Goal: Task Accomplishment & Management: Manage account settings

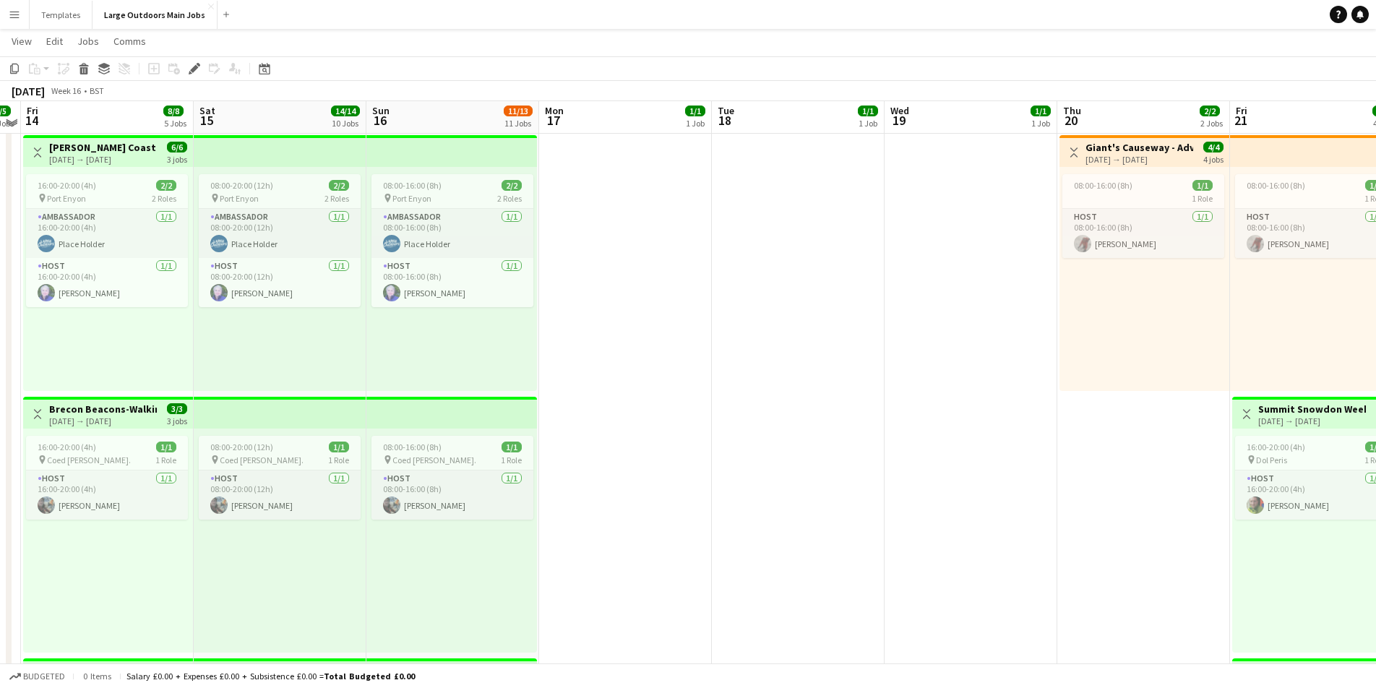
scroll to position [571, 0]
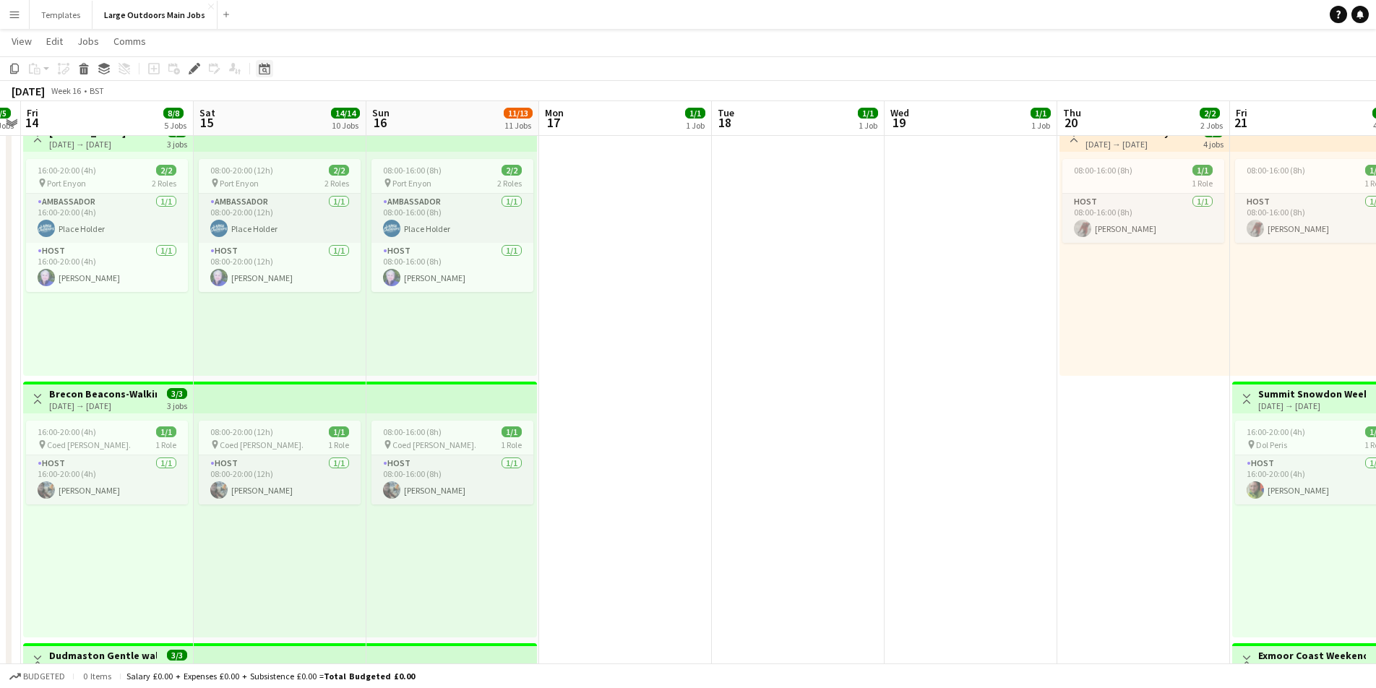
click at [267, 66] on icon at bounding box center [264, 69] width 11 height 12
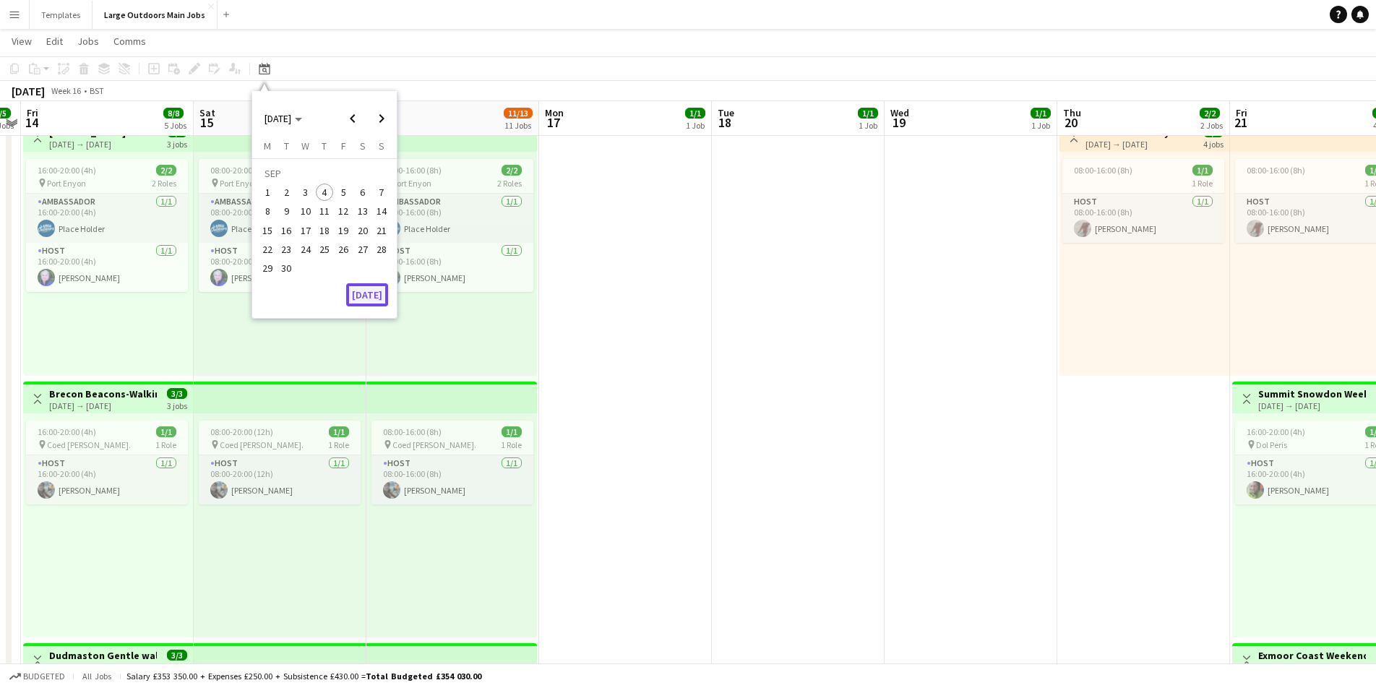
click at [374, 299] on button "[DATE]" at bounding box center [367, 294] width 42 height 23
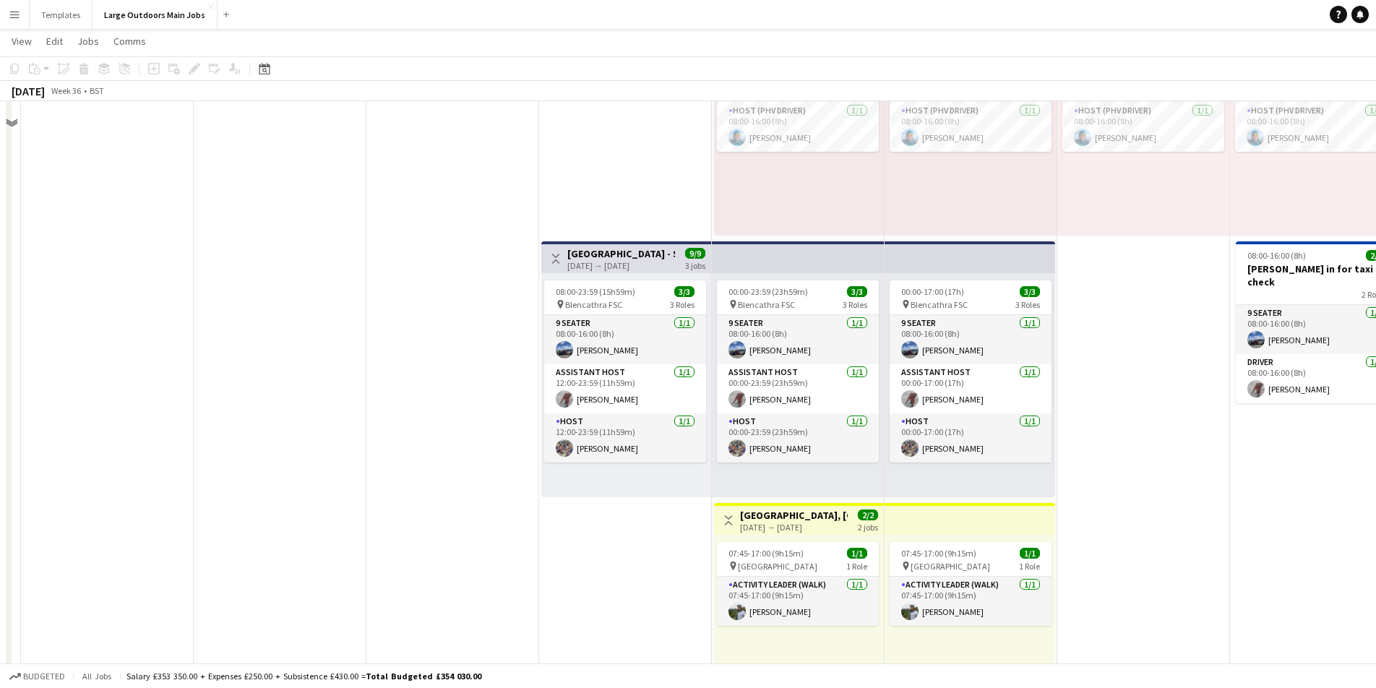
scroll to position [139, 0]
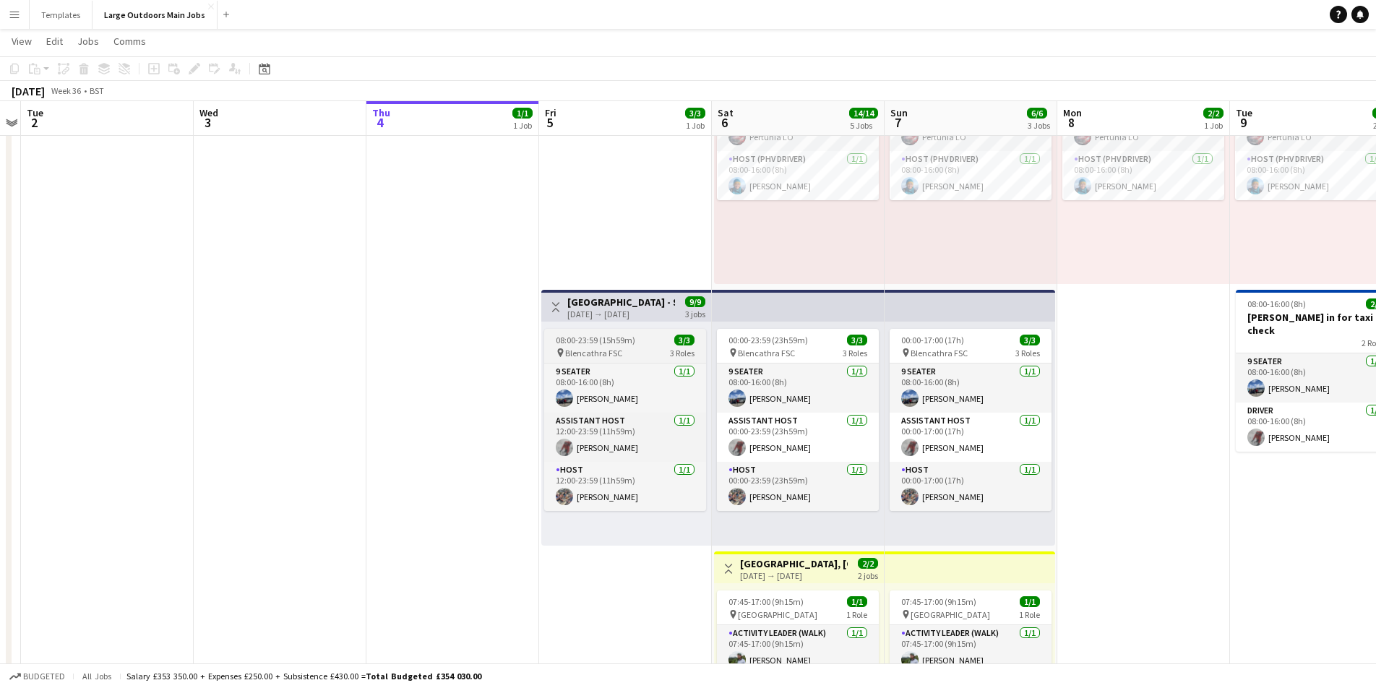
click at [637, 348] on div "pin Blencathra FSC 3 Roles" at bounding box center [625, 353] width 162 height 12
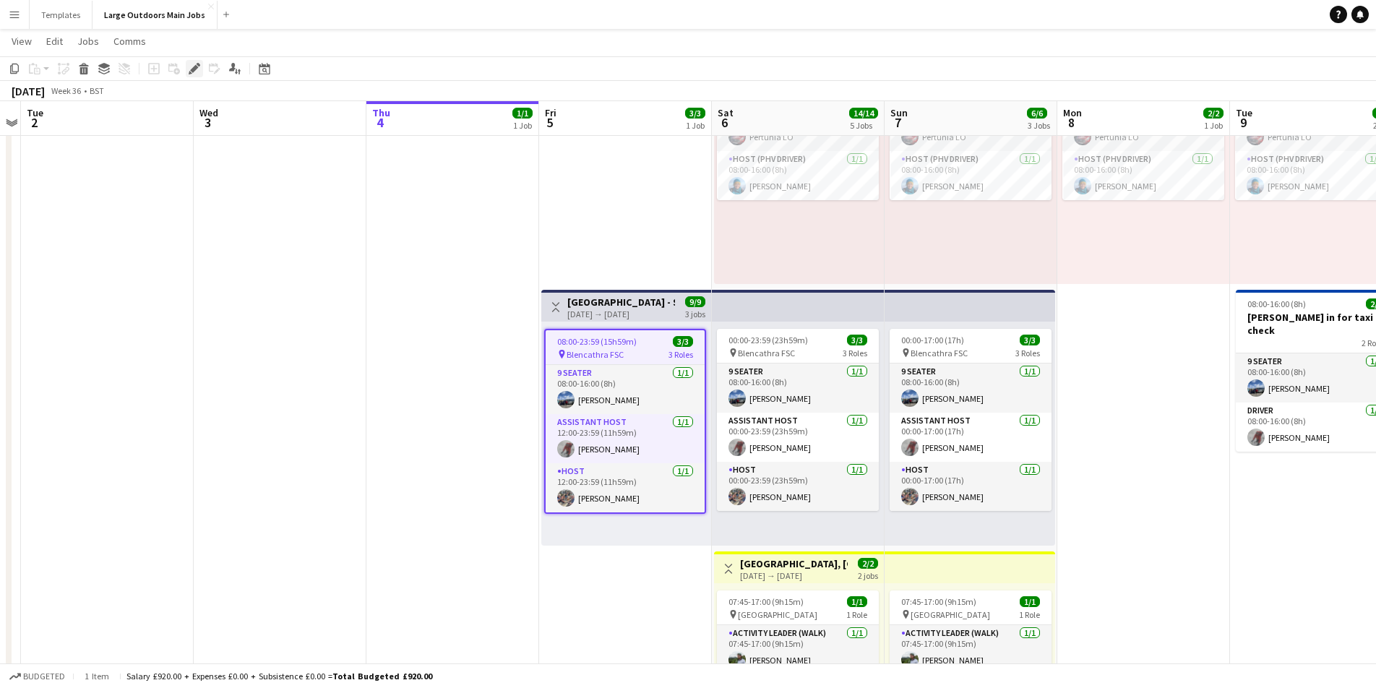
click at [199, 72] on icon "Edit" at bounding box center [195, 69] width 12 height 12
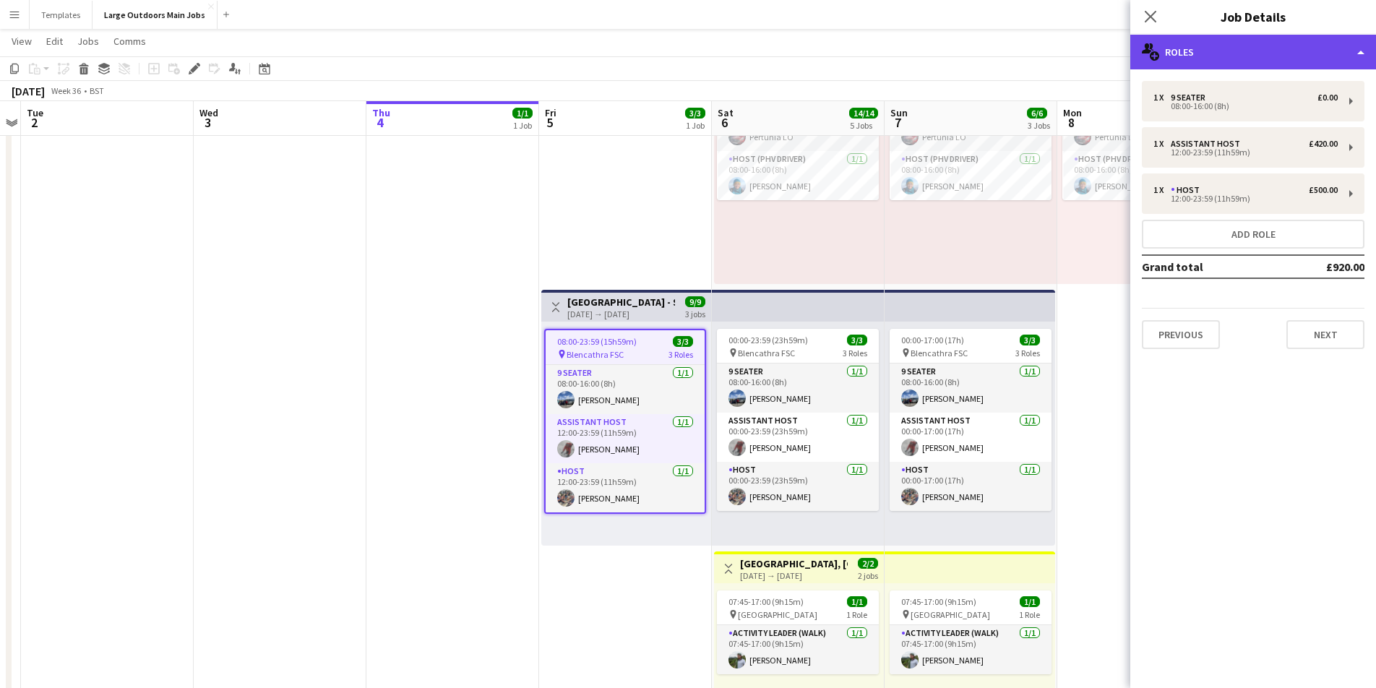
click at [1365, 48] on div "multiple-users-add Roles" at bounding box center [1253, 52] width 246 height 35
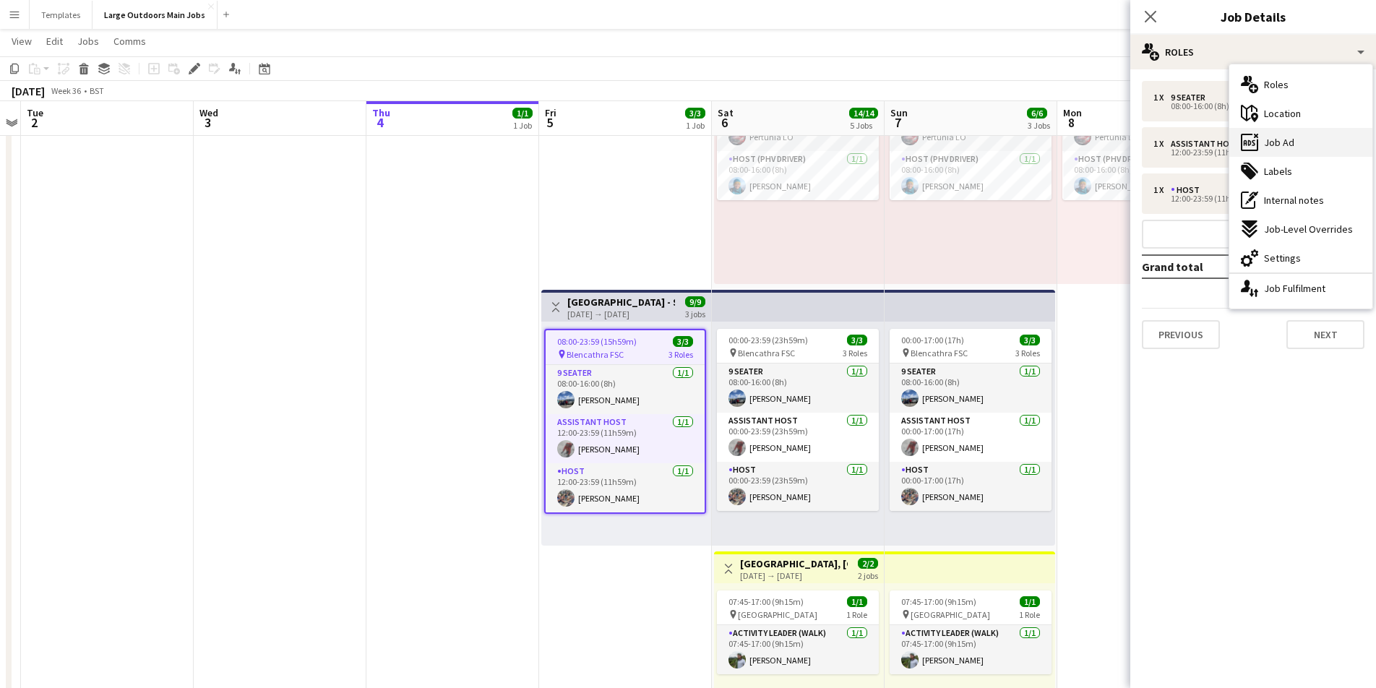
click at [1310, 142] on div "ads-window Job Ad" at bounding box center [1300, 142] width 143 height 29
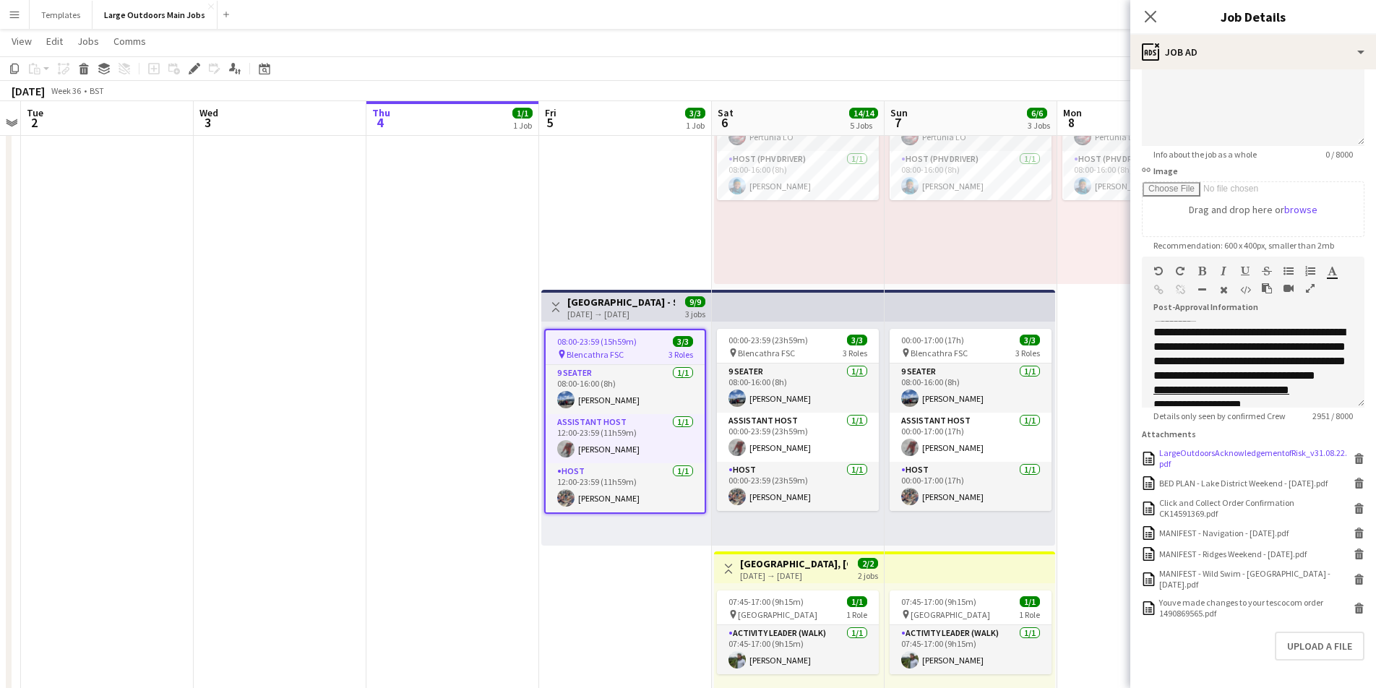
scroll to position [220, 0]
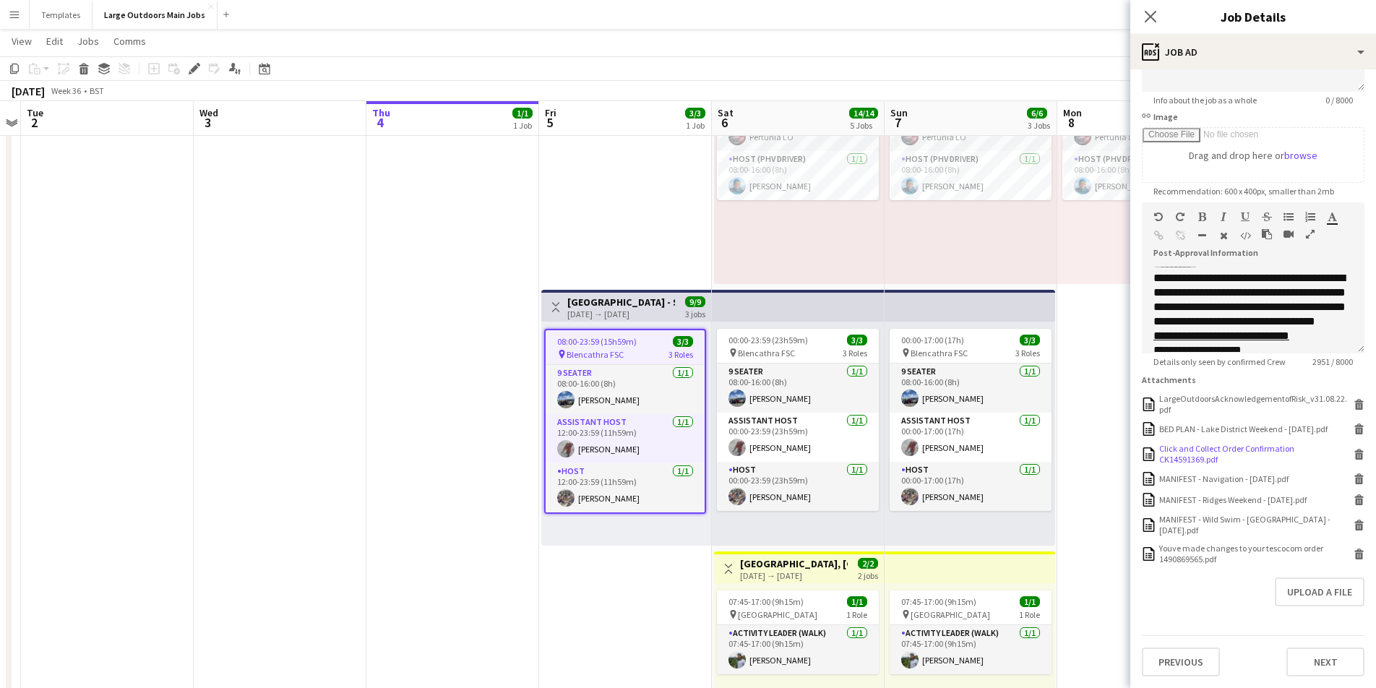
click at [1241, 443] on div "Click and Collect Order Confirmation CK14591369.pdf" at bounding box center [1254, 454] width 191 height 22
click at [1190, 551] on div "Youve made changes to your tescocom order 1490869565.pdf" at bounding box center [1254, 554] width 191 height 22
click at [1223, 517] on div "MANIFEST - Wild Swim - [GEOGRAPHIC_DATA] - [DATE].pdf" at bounding box center [1254, 525] width 191 height 22
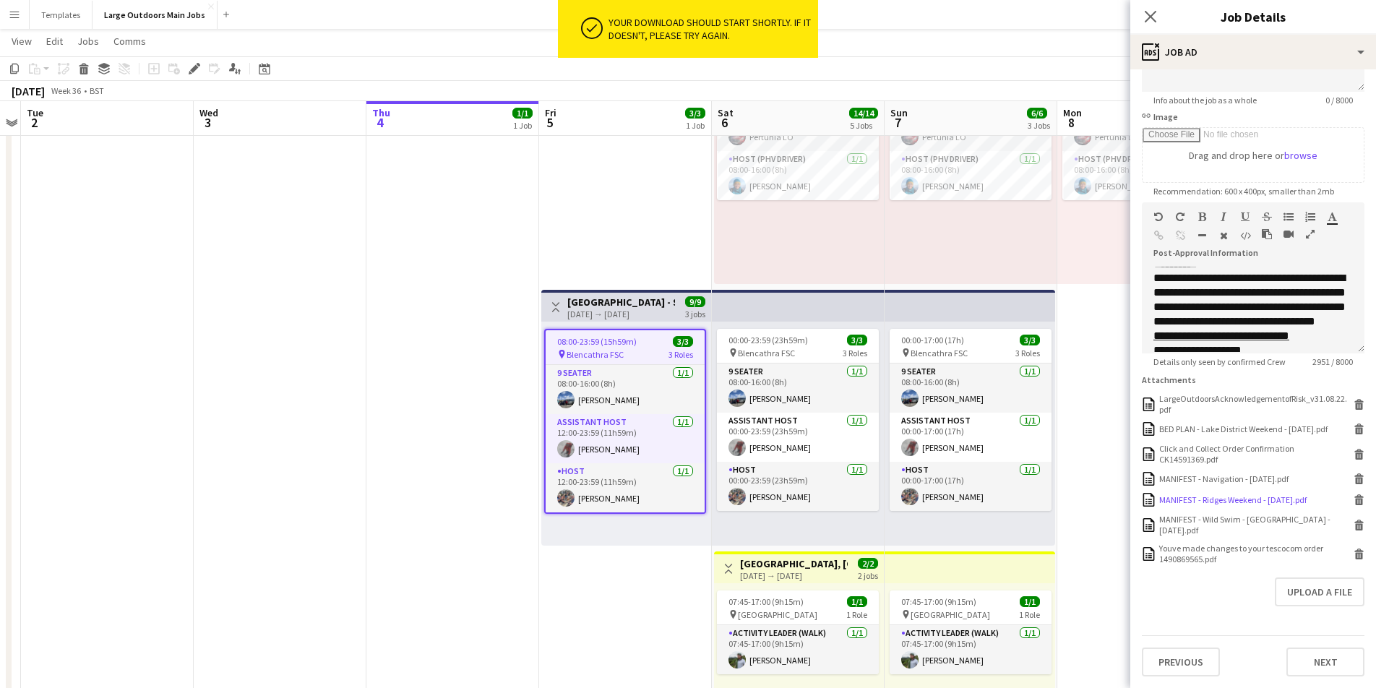
click at [1210, 494] on div "MANIFEST - Ridges Weekend - [DATE].pdf" at bounding box center [1232, 499] width 147 height 11
click at [1215, 473] on div "MANIFEST - Navigation - [DATE].pdf" at bounding box center [1223, 478] width 129 height 11
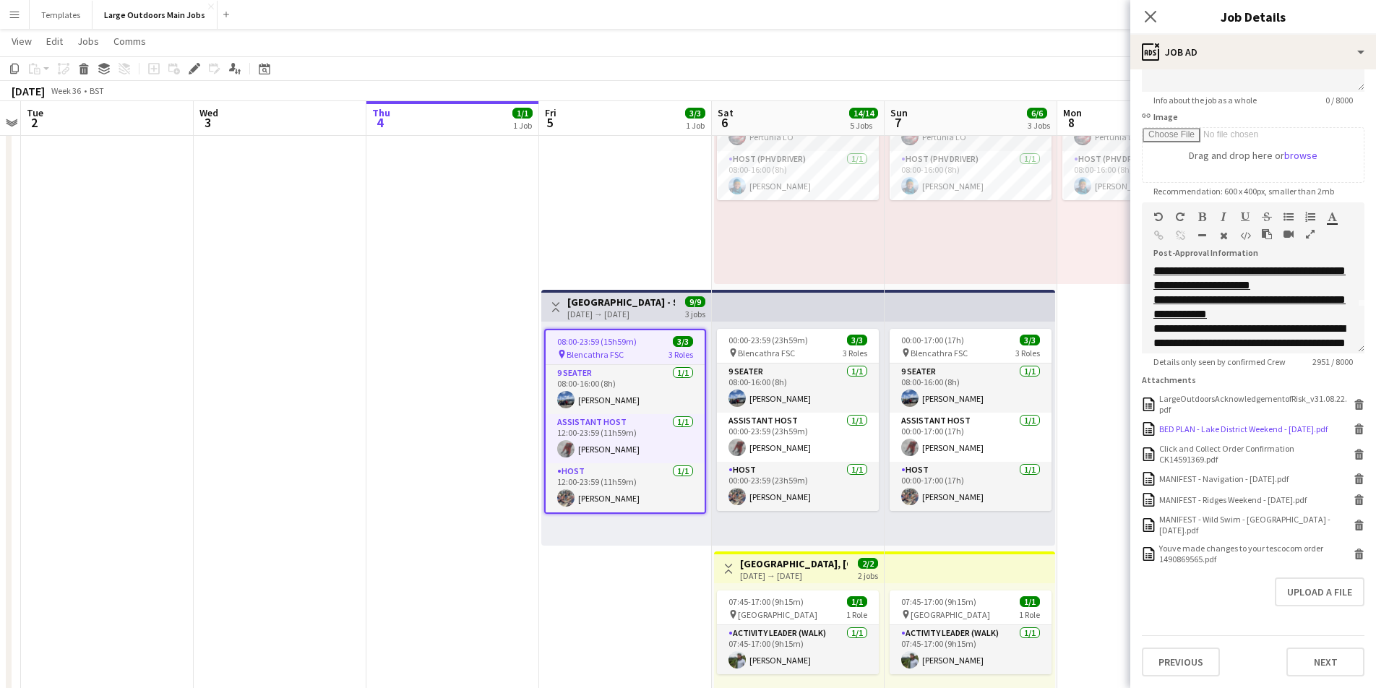
scroll to position [216, 0]
click at [1224, 393] on div "LargeOutdoorsAcknowledgementofRisk_v31.08.22.pdf" at bounding box center [1254, 404] width 191 height 22
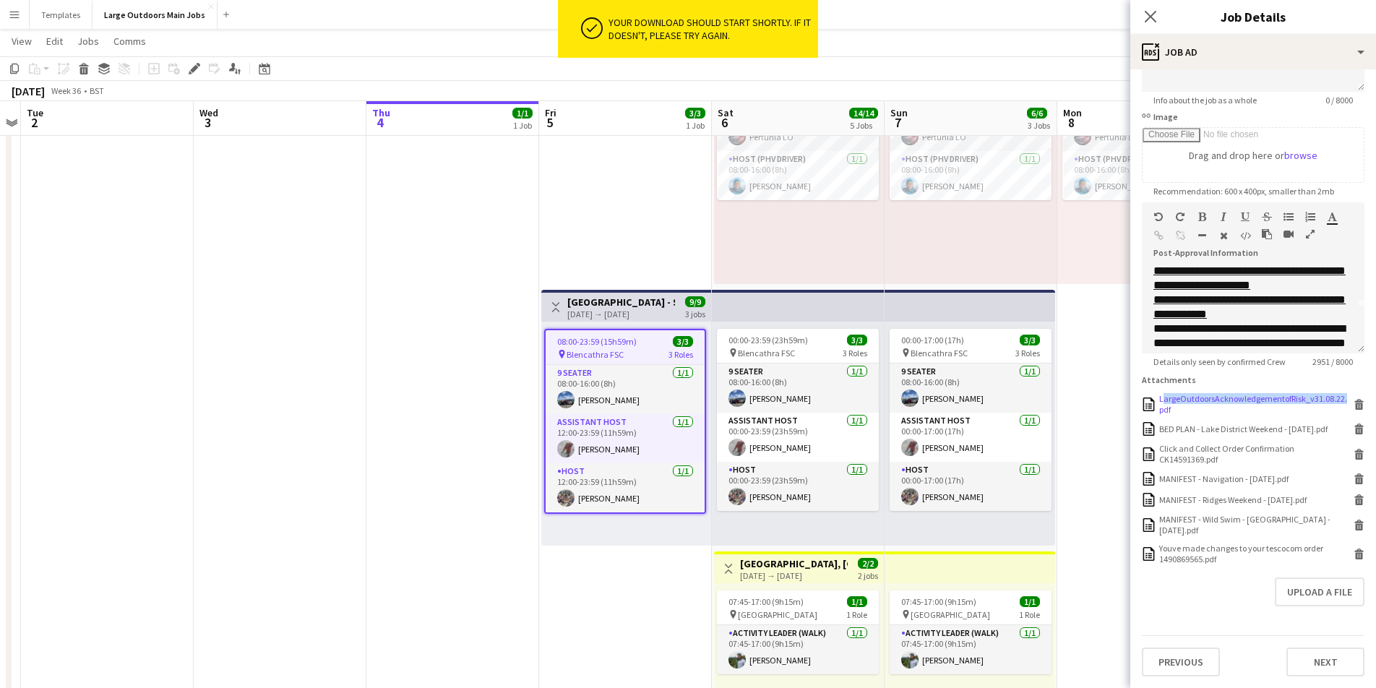
click at [1224, 393] on div "LargeOutdoorsAcknowledgementofRisk_v31.08.22.pdf" at bounding box center [1254, 404] width 191 height 22
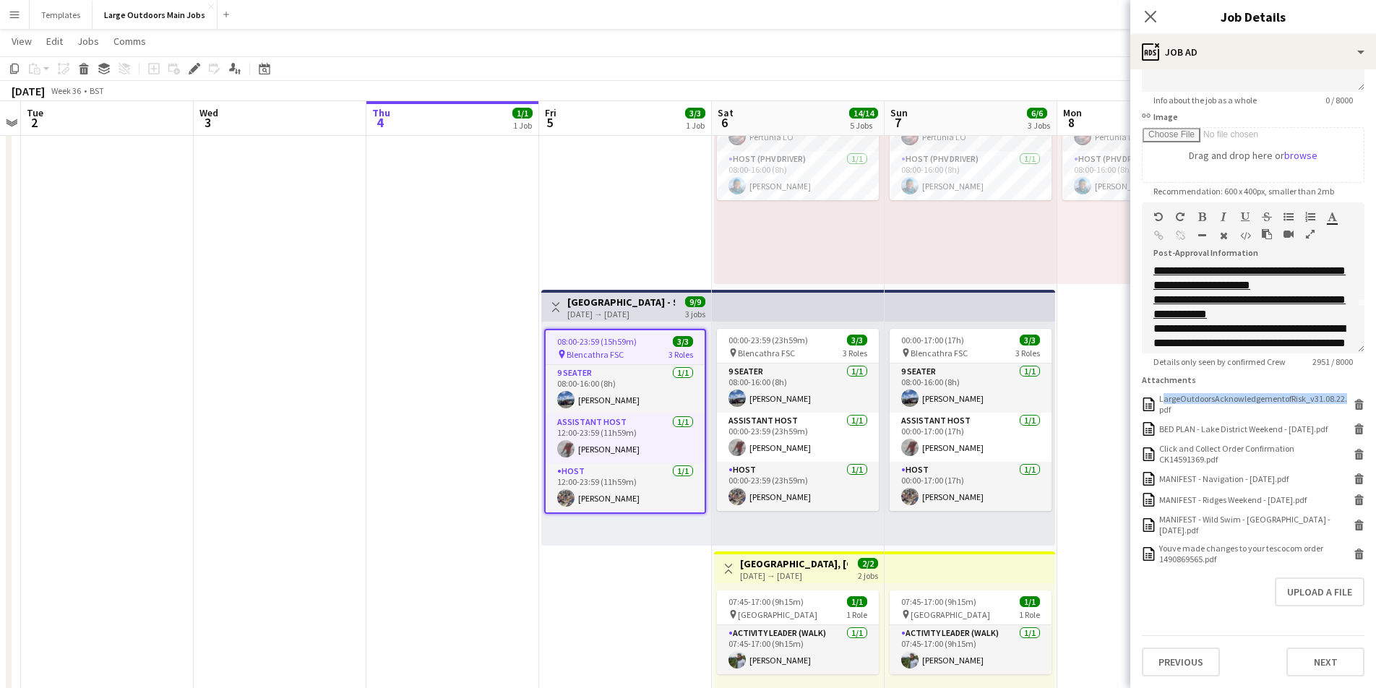
click at [802, 567] on h3 "[GEOGRAPHIC_DATA], [GEOGRAPHIC_DATA], Sharp Edge." at bounding box center [794, 563] width 108 height 13
type input "**********"
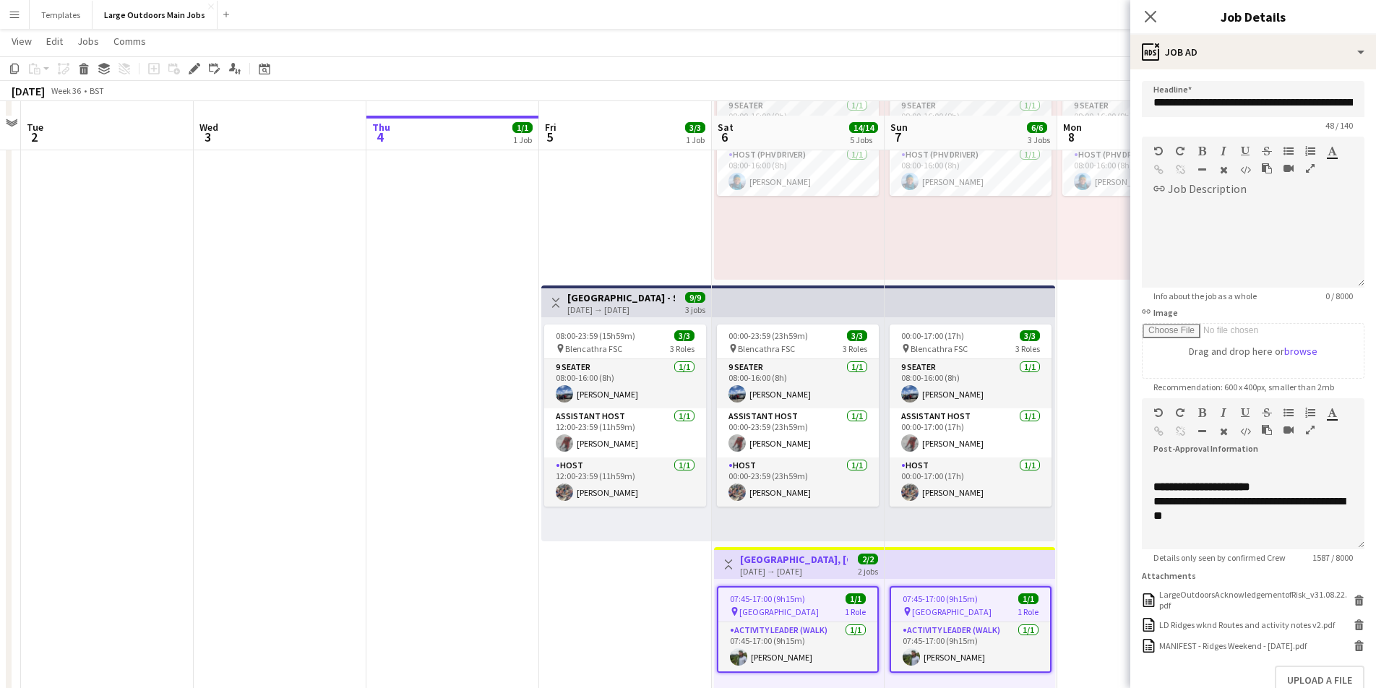
scroll to position [142, 0]
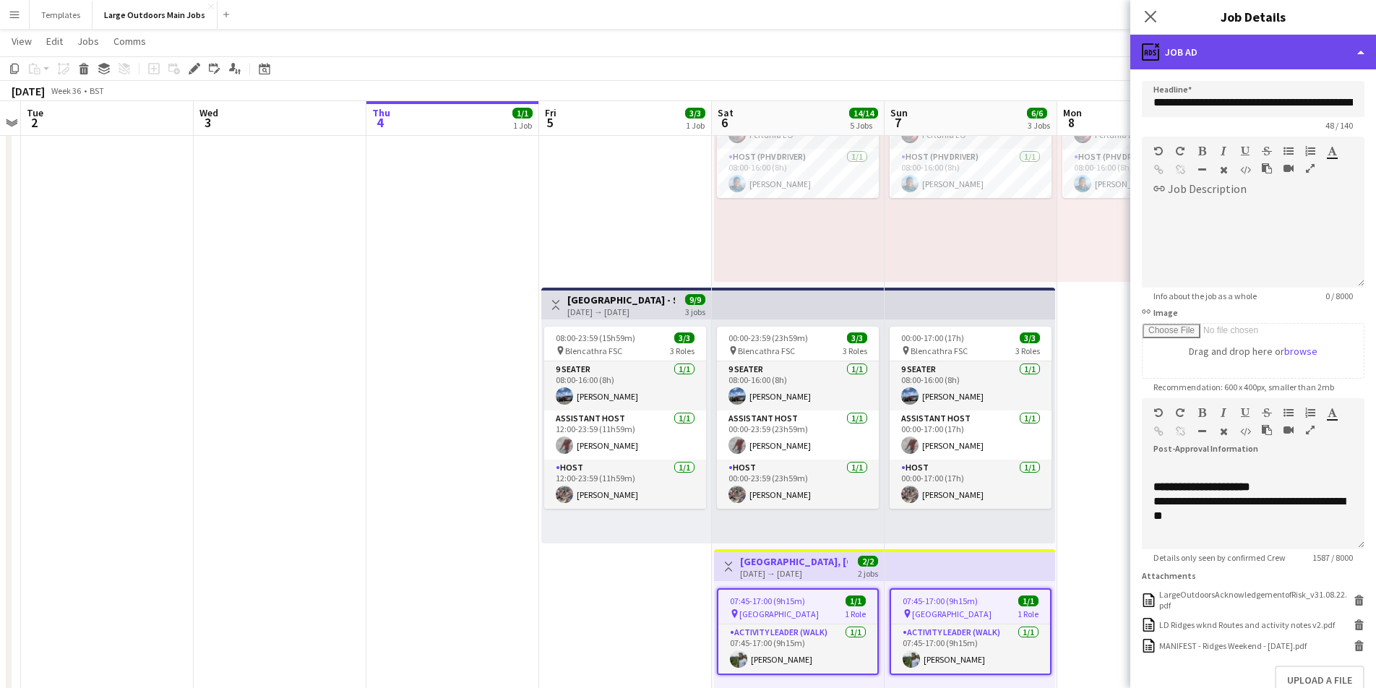
click at [1334, 53] on div "ads-window Job Ad" at bounding box center [1253, 52] width 246 height 35
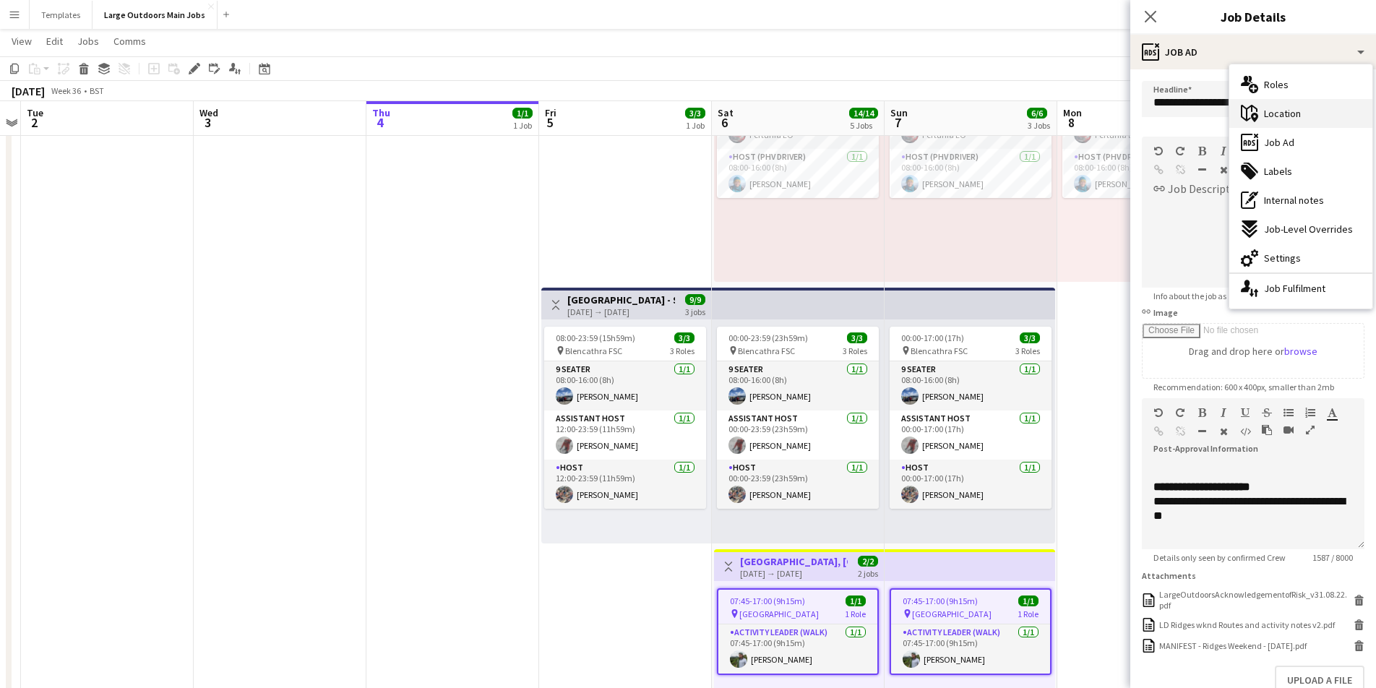
click at [1312, 116] on div "maps-pin-1 Location" at bounding box center [1300, 113] width 143 height 29
